Goal: Information Seeking & Learning: Understand process/instructions

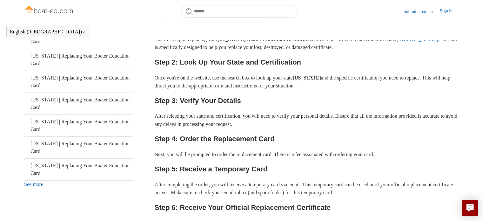
scroll to position [164, 0]
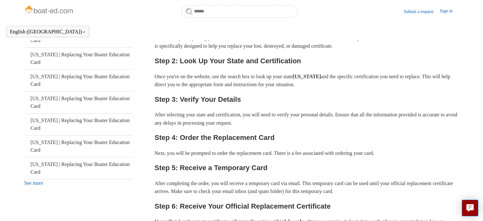
click at [32, 185] on div "[US_STATE] | Replacing Your Boater Education Card [US_STATE] | Replacing Your B…" at bounding box center [78, 73] width 109 height 227
click at [34, 183] on link "See more" at bounding box center [33, 182] width 19 height 5
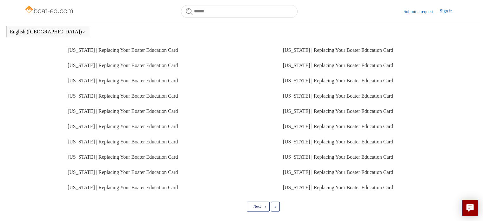
scroll to position [149, 0]
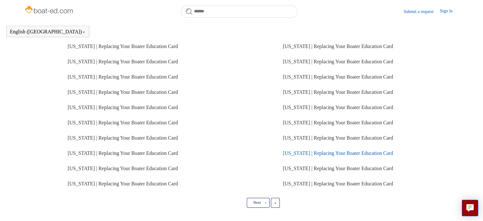
click at [316, 152] on link "[US_STATE] | Replacing Your Boater Education Card" at bounding box center [338, 152] width 110 height 5
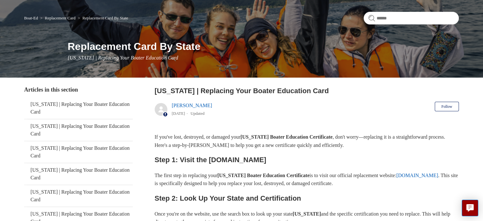
scroll to position [80, 0]
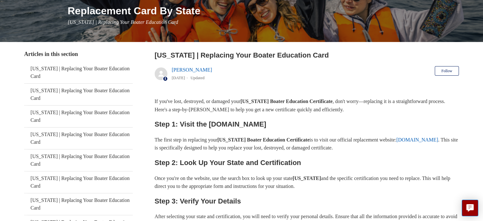
click at [396, 142] on link "[DOMAIN_NAME]" at bounding box center [417, 139] width 42 height 5
